Goal: Obtain resource: Obtain resource

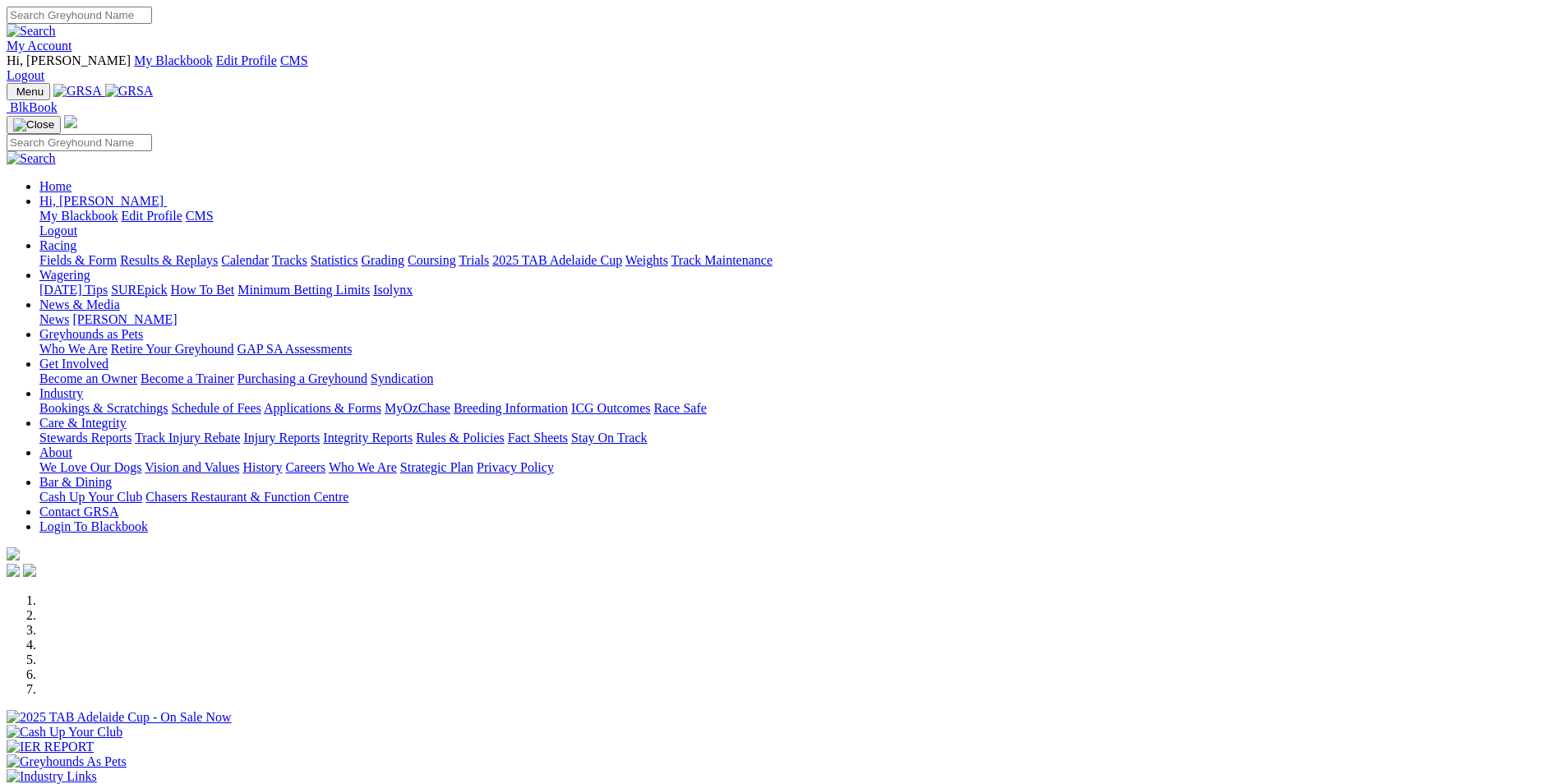
click at [127, 416] on link "Care & Integrity" at bounding box center [83, 423] width 87 height 14
click at [83, 386] on link "Industry" at bounding box center [61, 393] width 43 height 14
click at [382, 401] on link "Applications & Forms" at bounding box center [322, 408] width 117 height 14
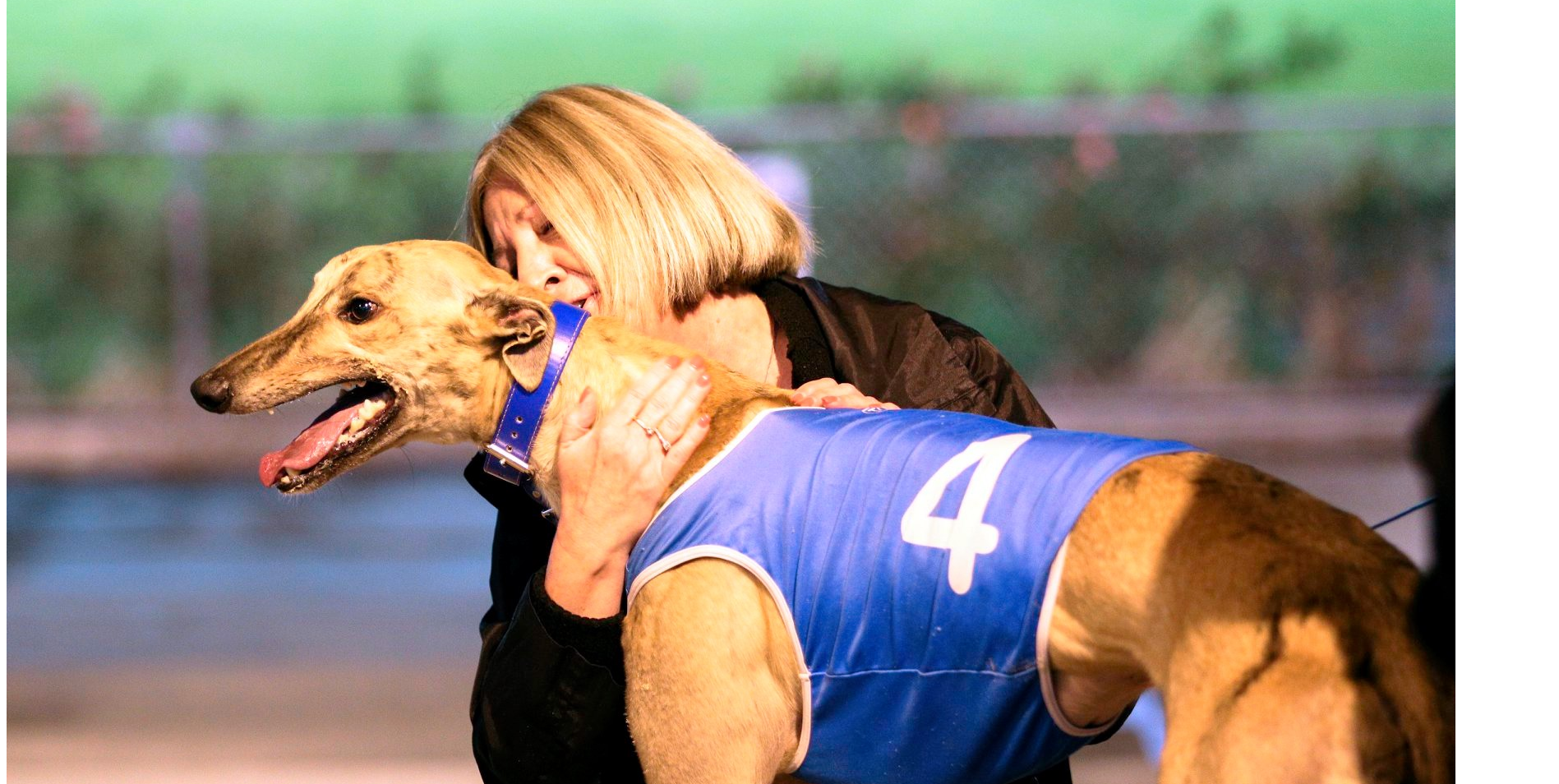
scroll to position [822, 0]
